Goal: Task Accomplishment & Management: Manage account settings

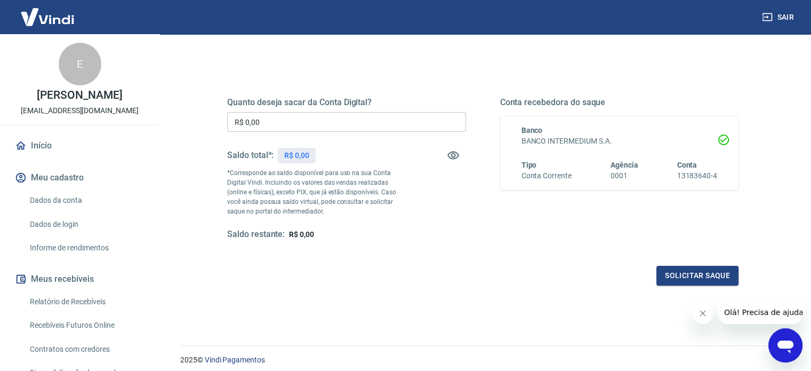
scroll to position [156, 0]
